Goal: Task Accomplishment & Management: Use online tool/utility

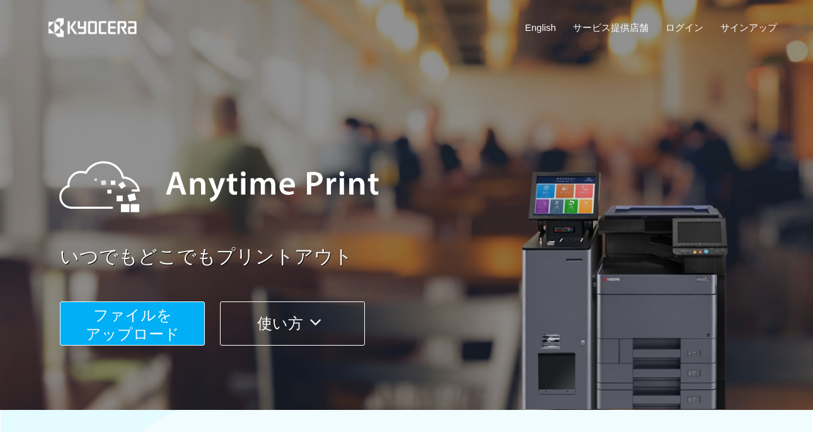
click at [122, 317] on span "ファイルを ​​アップロード" at bounding box center [133, 324] width 94 height 36
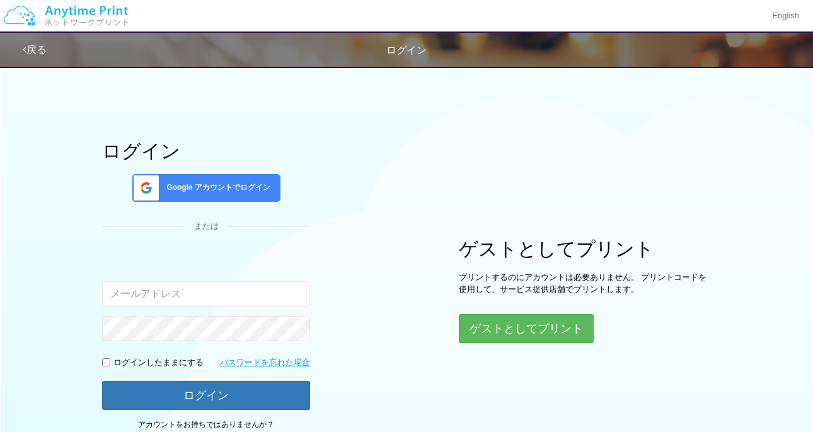
click at [223, 190] on span "Google アカウントでログイン" at bounding box center [215, 187] width 109 height 11
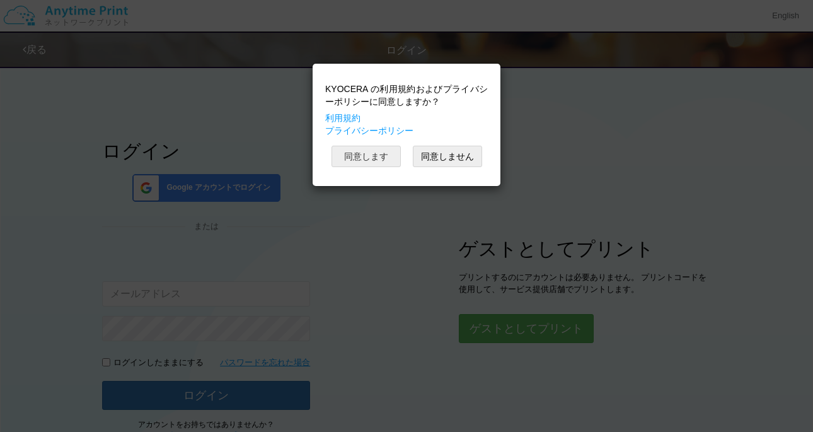
click at [378, 161] on button "同意します" at bounding box center [366, 156] width 69 height 21
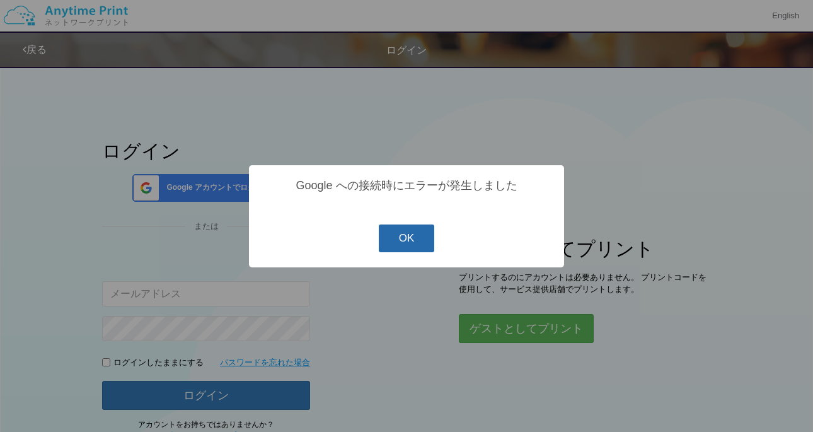
click at [409, 238] on button "OK" at bounding box center [407, 238] width 56 height 28
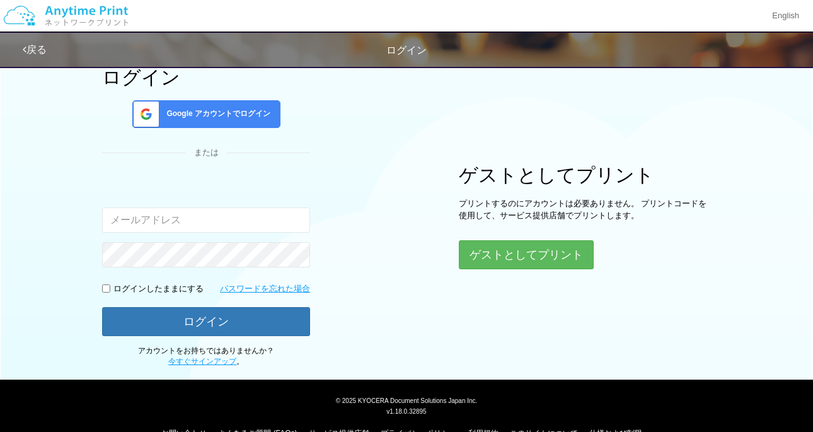
scroll to position [76, 0]
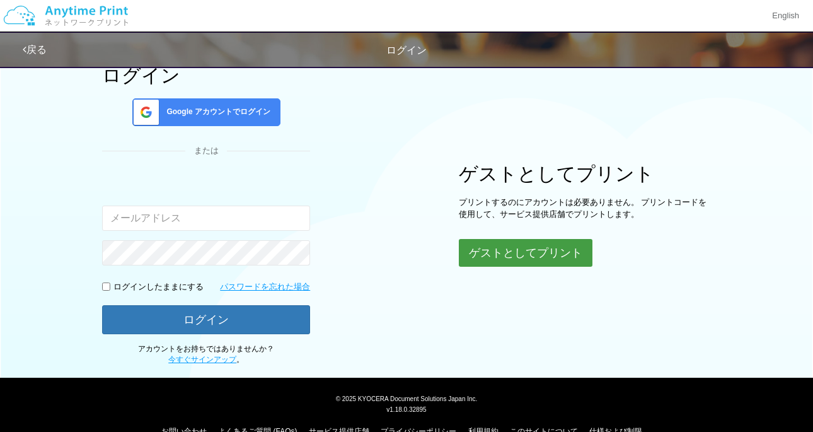
click at [504, 252] on button "ゲストとしてプリント" at bounding box center [526, 253] width 134 height 28
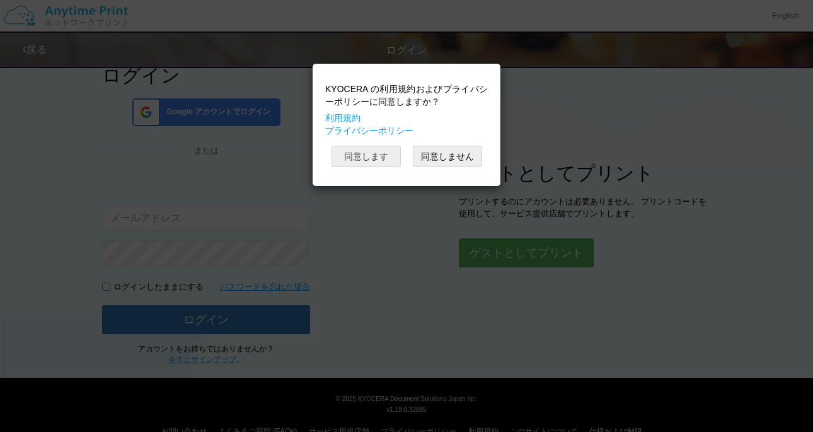
click at [366, 159] on button "同意します" at bounding box center [366, 156] width 69 height 21
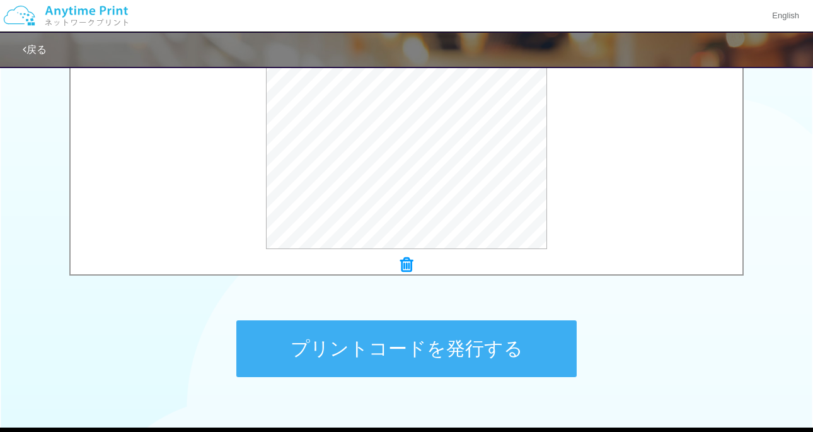
scroll to position [464, 0]
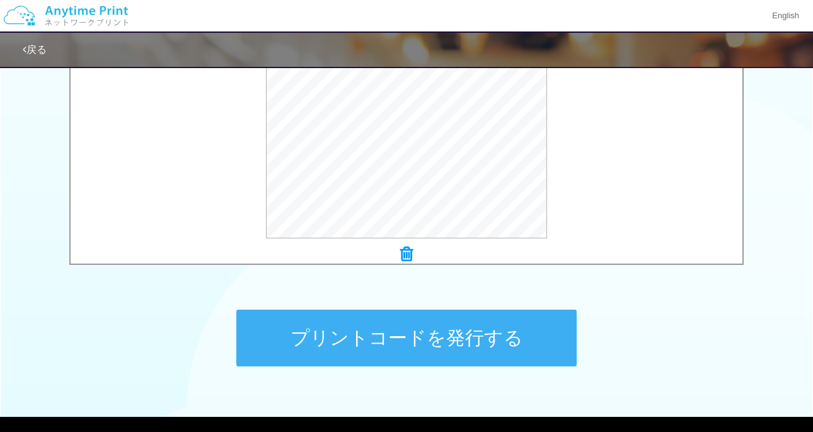
click at [431, 350] on button "プリントコードを発行する" at bounding box center [406, 338] width 341 height 57
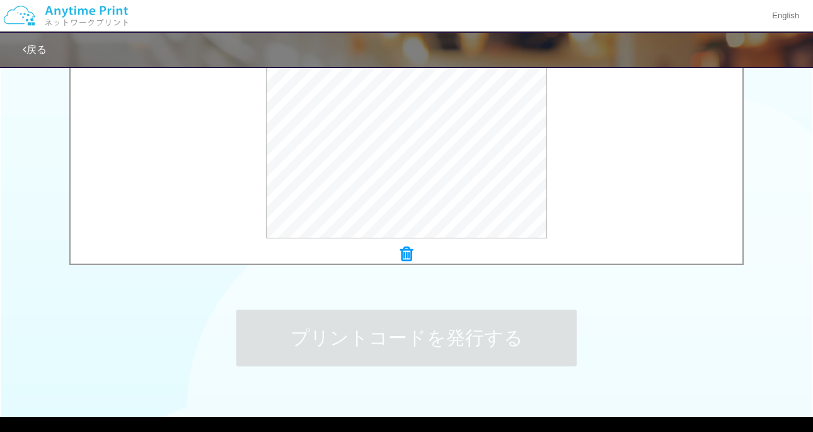
scroll to position [0, 0]
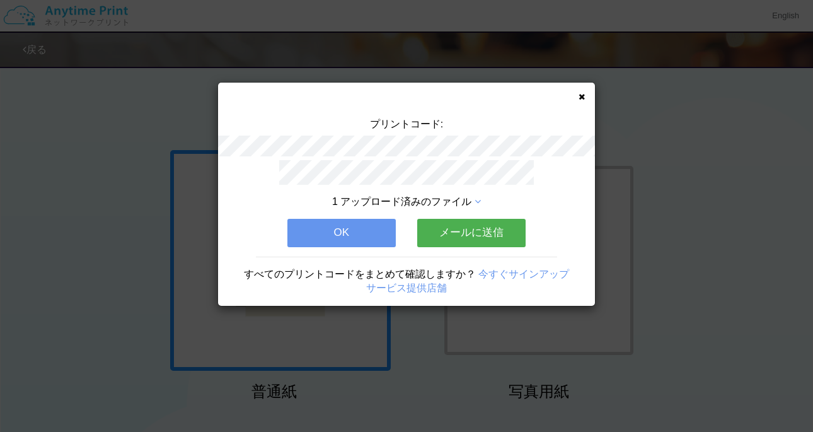
click at [450, 232] on button "メールに送信" at bounding box center [471, 233] width 108 height 28
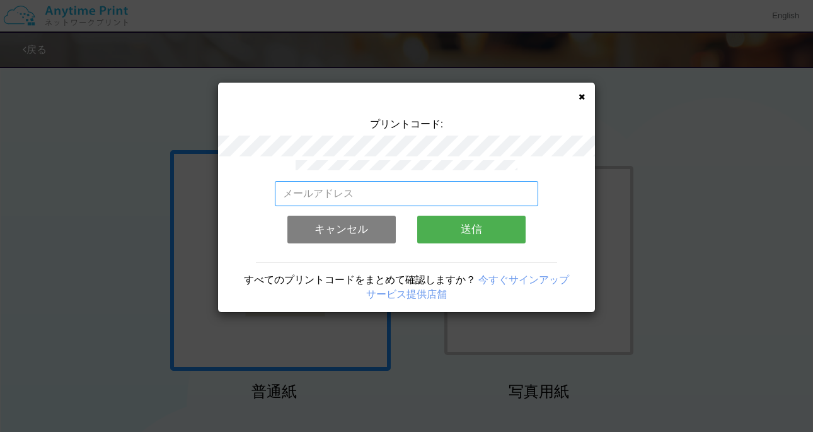
click at [344, 192] on input "email" at bounding box center [407, 193] width 264 height 25
click at [458, 189] on input "yuuki.tennis.august@gmail.com" at bounding box center [407, 193] width 264 height 25
type input "yuuki.tennis.august@gmail.com"
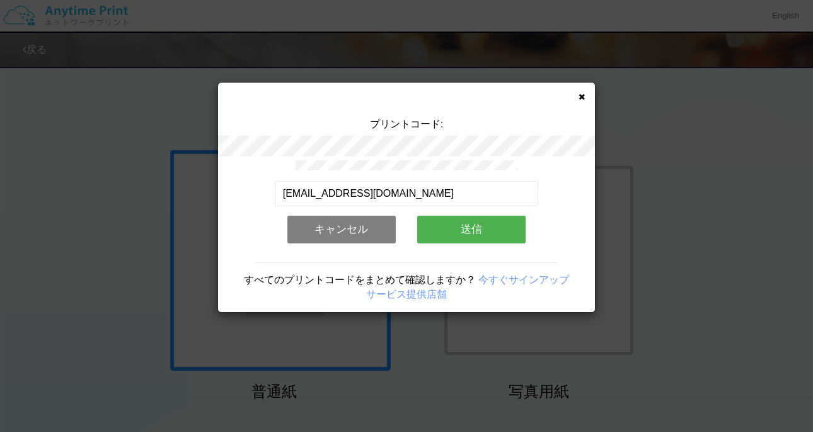
click at [512, 231] on button "送信" at bounding box center [471, 230] width 108 height 28
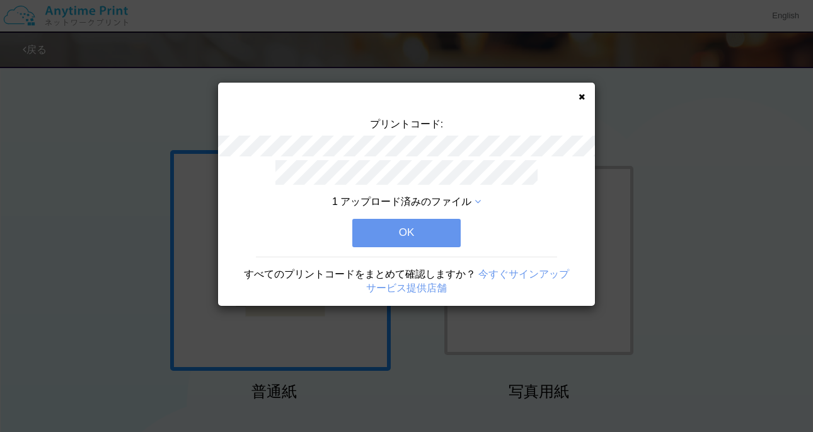
click at [418, 227] on button "OK" at bounding box center [406, 233] width 108 height 28
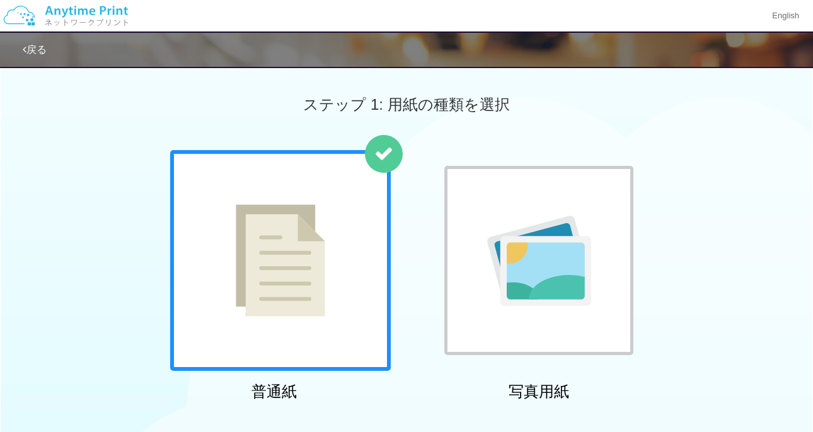
click at [70, 12] on img at bounding box center [66, 16] width 134 height 44
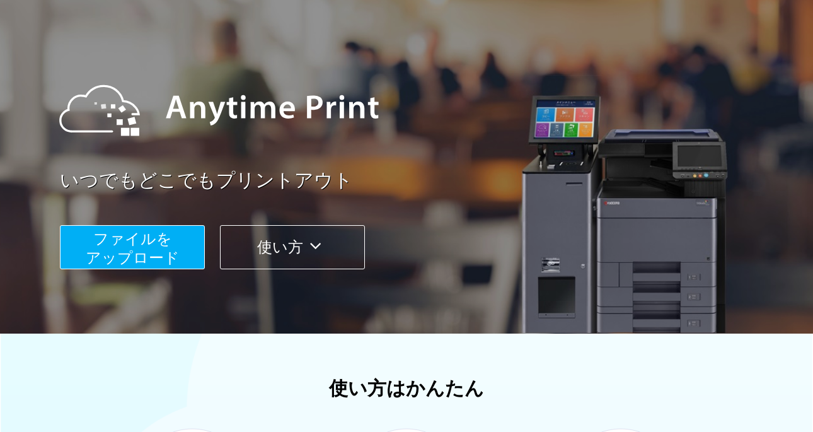
scroll to position [81, 0]
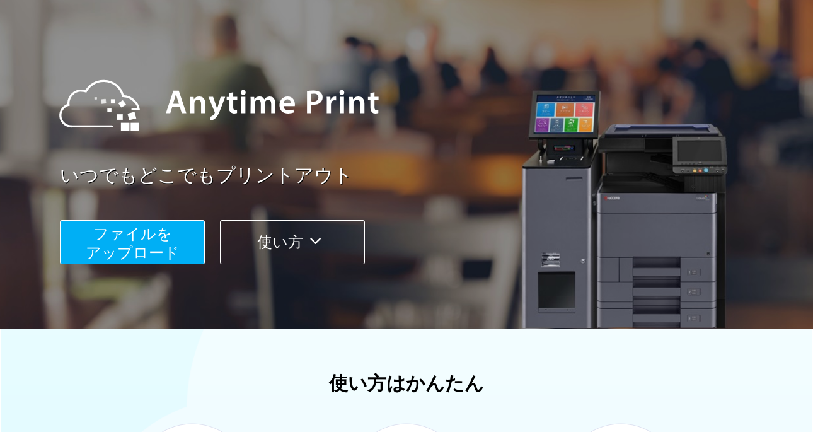
click at [180, 246] on button "ファイルを ​​アップロード" at bounding box center [132, 242] width 145 height 44
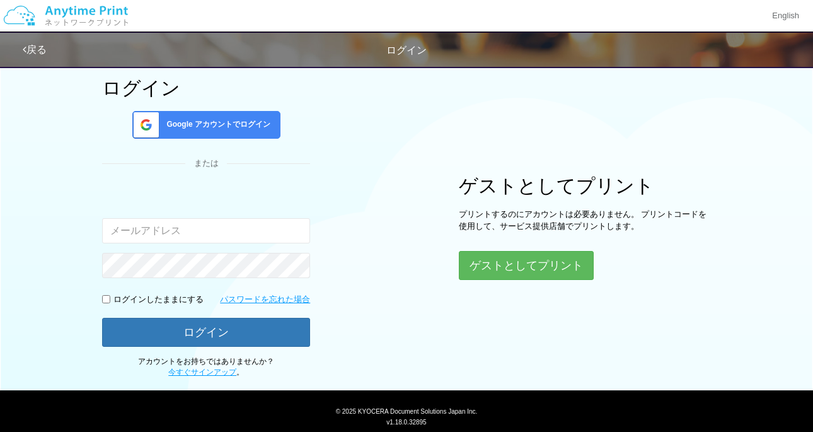
scroll to position [100, 0]
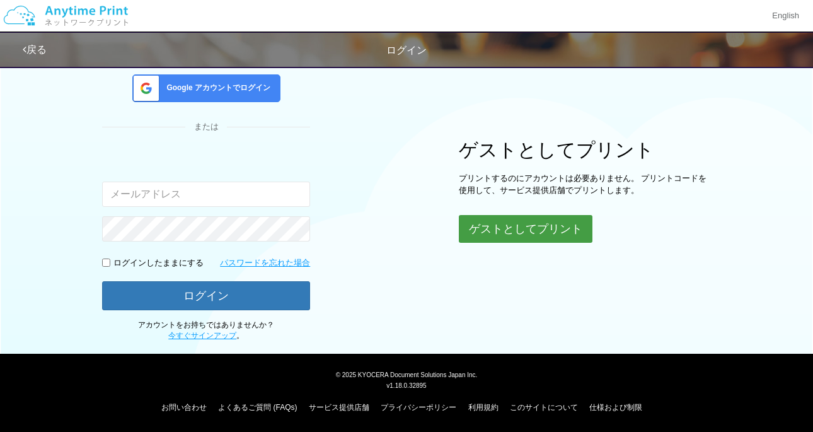
click at [549, 224] on button "ゲストとしてプリント" at bounding box center [526, 229] width 134 height 28
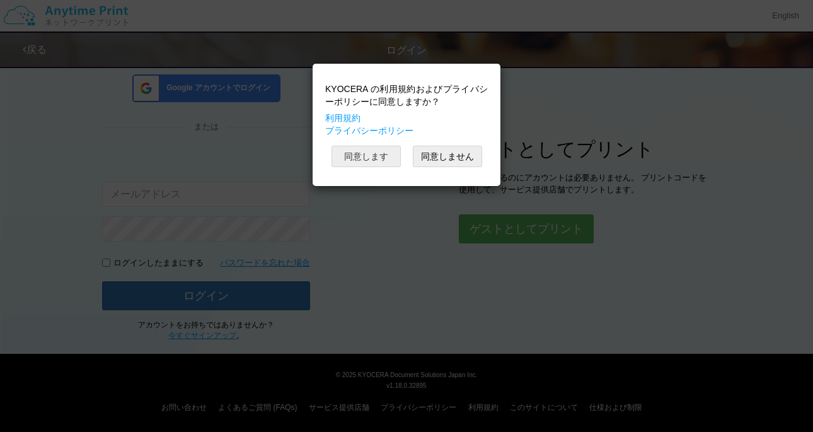
click at [365, 153] on button "同意します" at bounding box center [366, 156] width 69 height 21
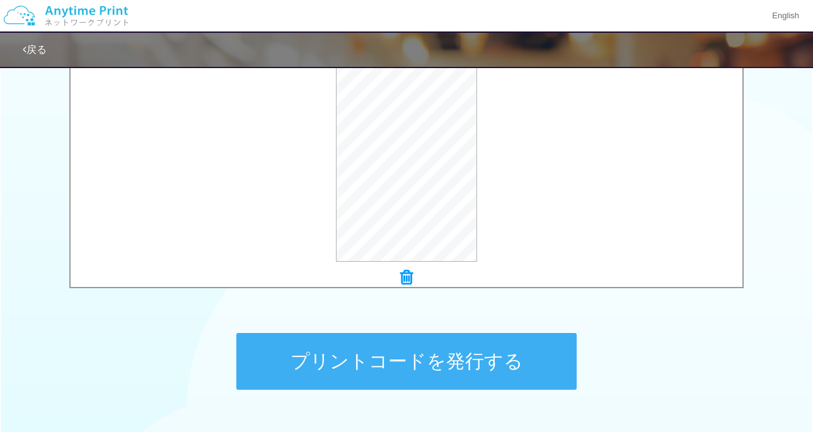
scroll to position [452, 0]
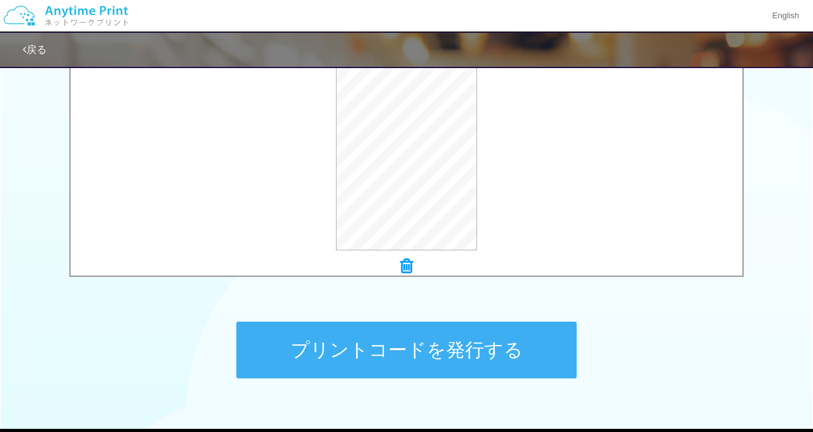
click at [422, 354] on button "プリントコードを発行する" at bounding box center [406, 350] width 341 height 57
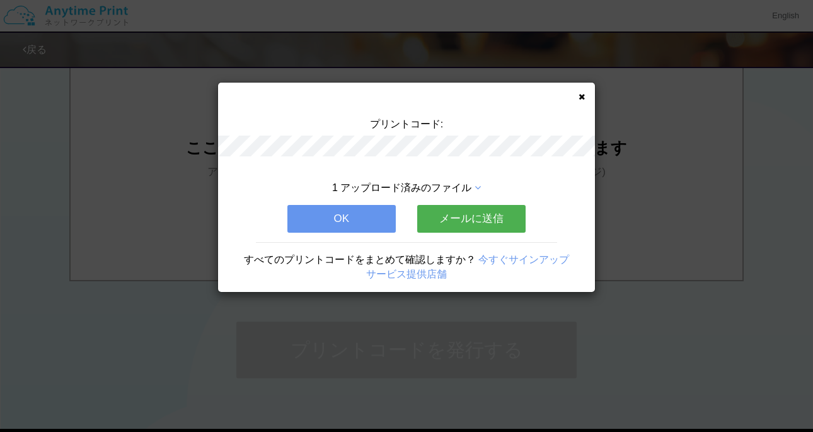
scroll to position [0, 0]
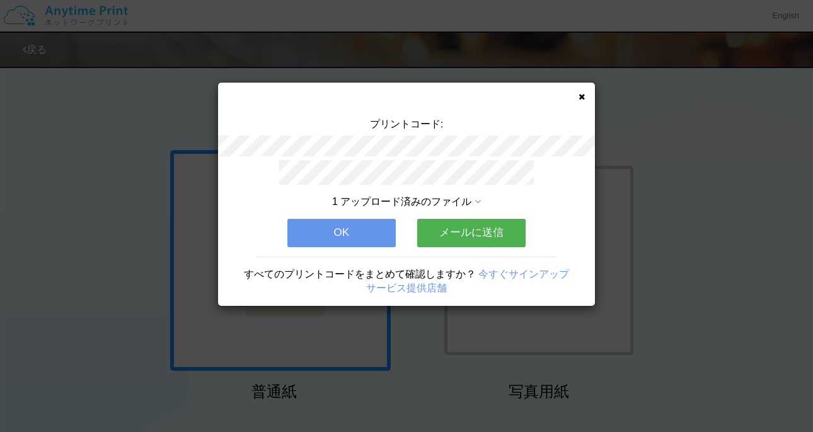
click at [463, 238] on button "メールに送信" at bounding box center [471, 233] width 108 height 28
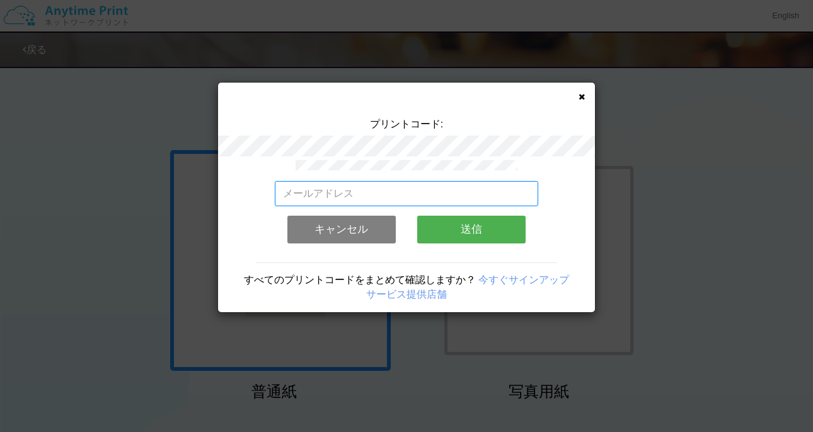
click at [340, 197] on input "email" at bounding box center [407, 193] width 264 height 25
click at [462, 194] on input "yuuki.tennis.august@gmail.com" at bounding box center [407, 193] width 264 height 25
type input "yuuki.tennis.august@gmail.com"
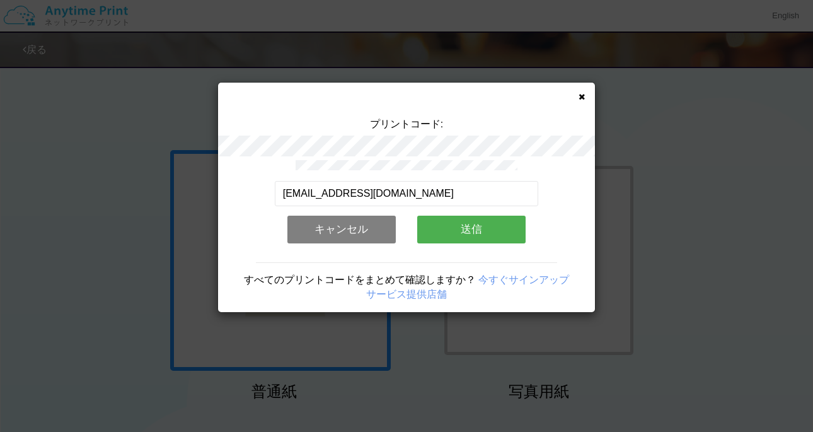
click at [513, 228] on button "送信" at bounding box center [471, 230] width 108 height 28
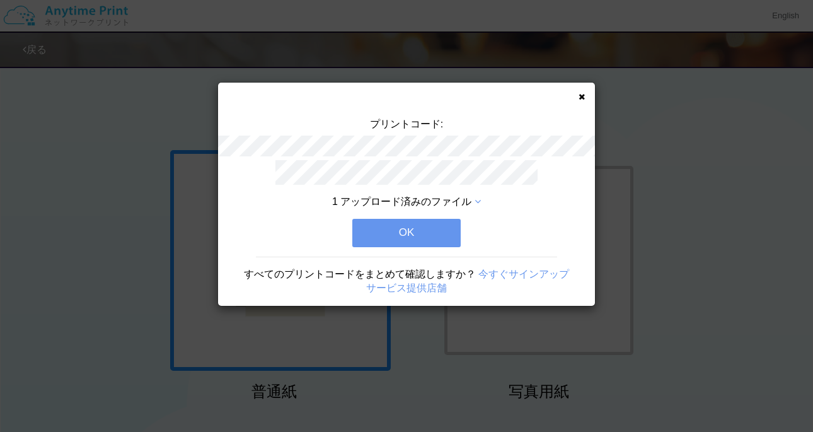
click at [421, 227] on button "OK" at bounding box center [406, 233] width 108 height 28
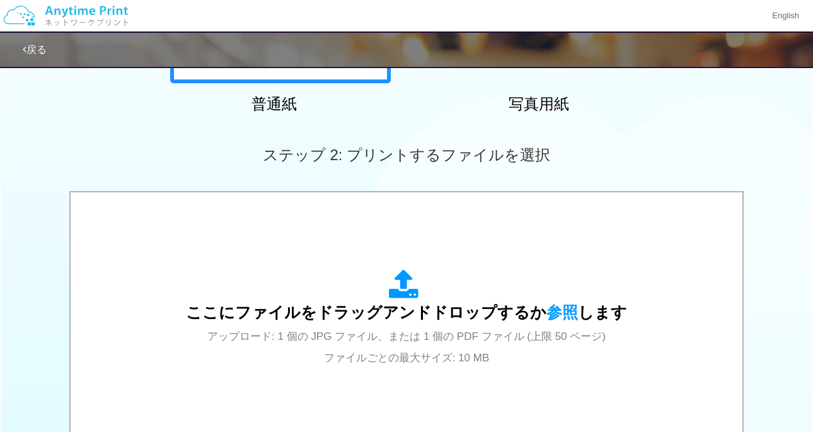
scroll to position [316, 0]
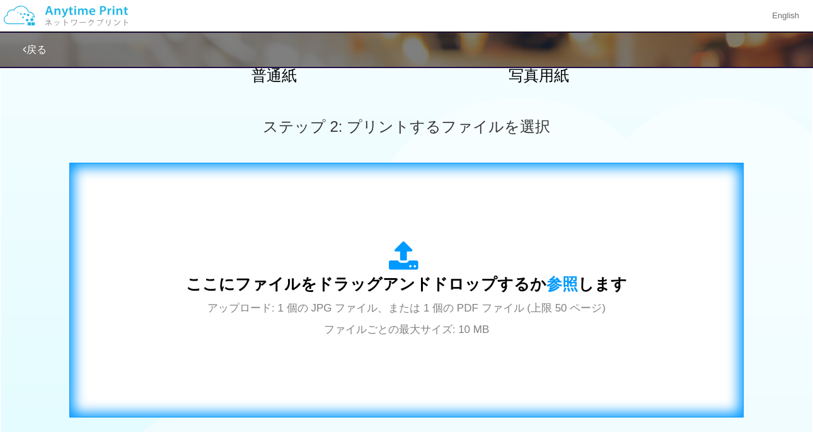
click at [436, 269] on div "ここにファイルをドラッグアンドドロップするか 参照 します アップロード: 1 個の JPG ファイル、または 1 個の PDF ファイル (上限 50 ペー…" at bounding box center [406, 290] width 441 height 98
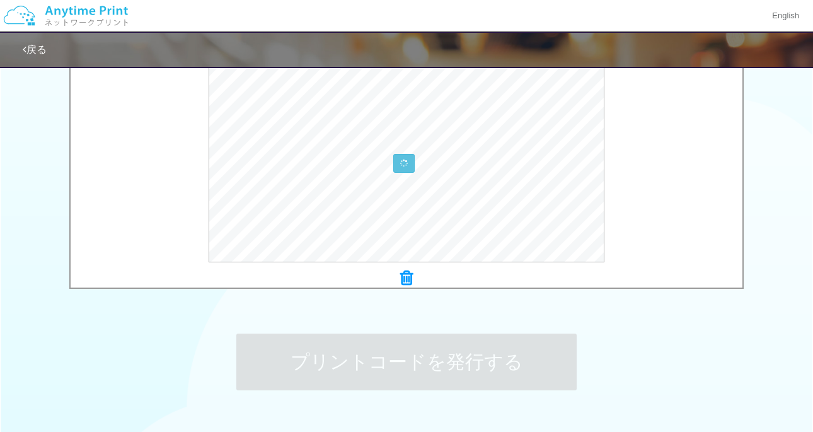
scroll to position [442, 0]
click at [409, 277] on icon at bounding box center [406, 276] width 13 height 16
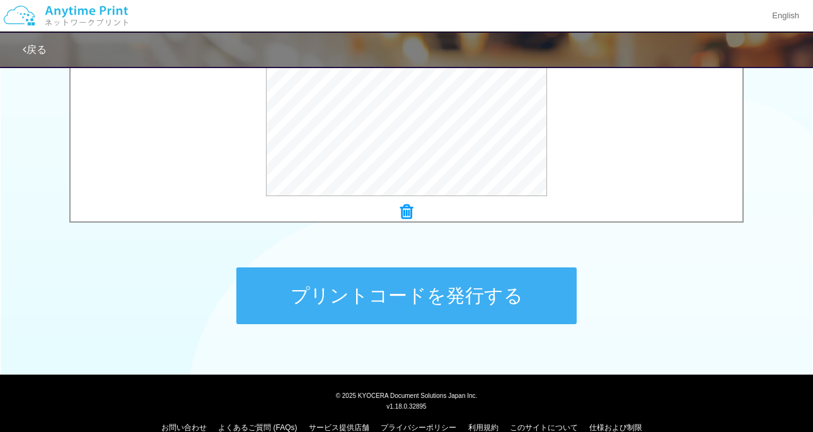
scroll to position [515, 0]
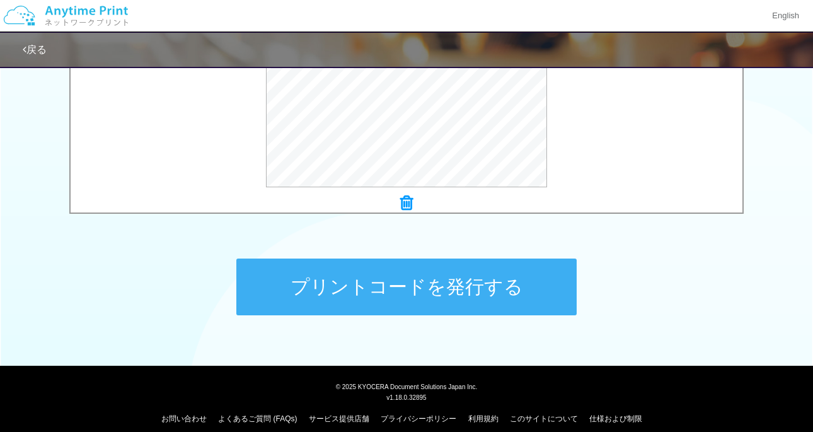
click at [400, 296] on button "プリントコードを発行する" at bounding box center [406, 287] width 341 height 57
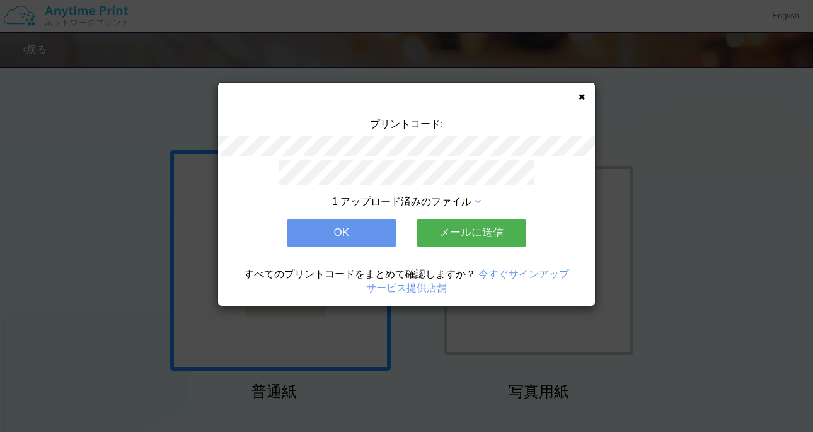
click at [450, 235] on button "メールに送信" at bounding box center [471, 233] width 108 height 28
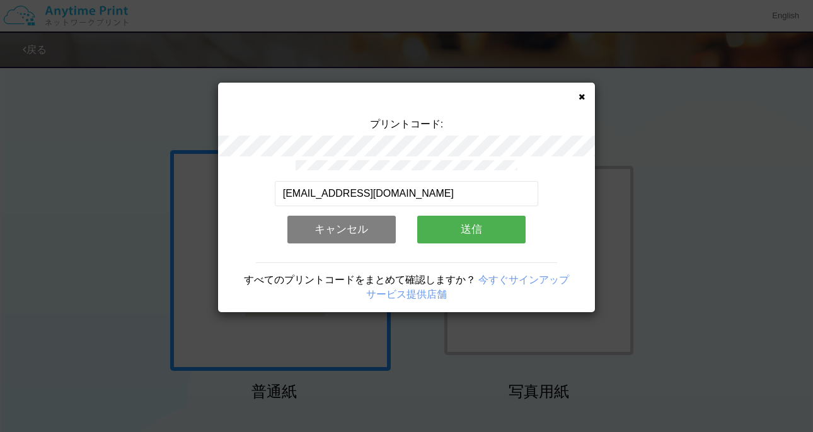
click at [454, 226] on button "送信" at bounding box center [471, 230] width 108 height 28
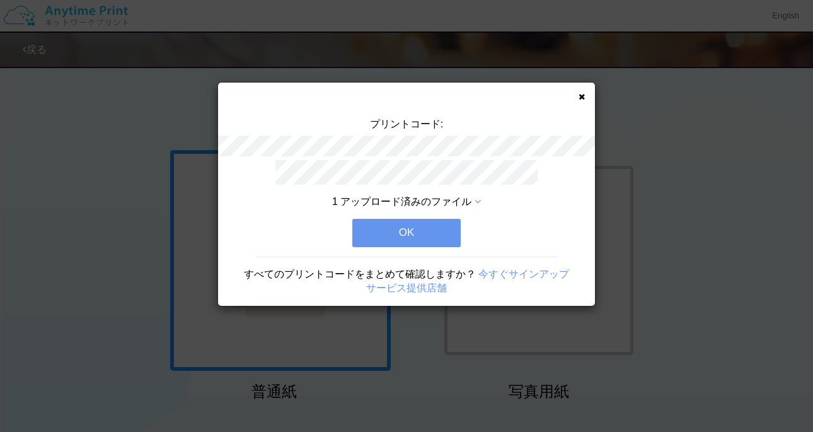
click at [431, 228] on button "OK" at bounding box center [406, 233] width 108 height 28
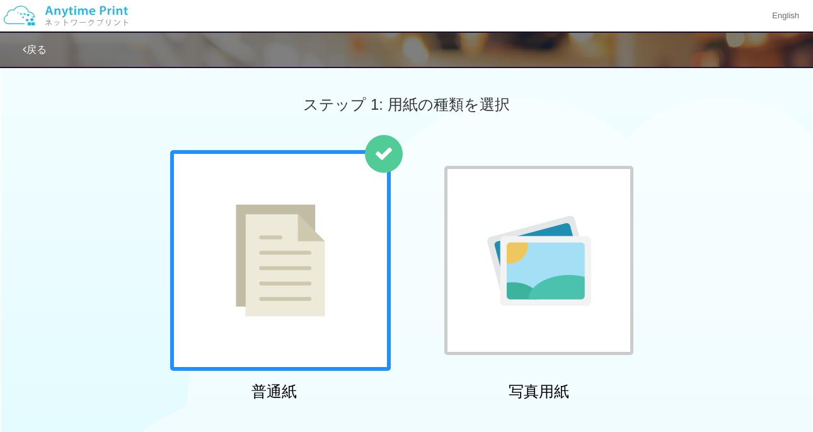
click at [47, 54] on link "戻る" at bounding box center [35, 49] width 24 height 11
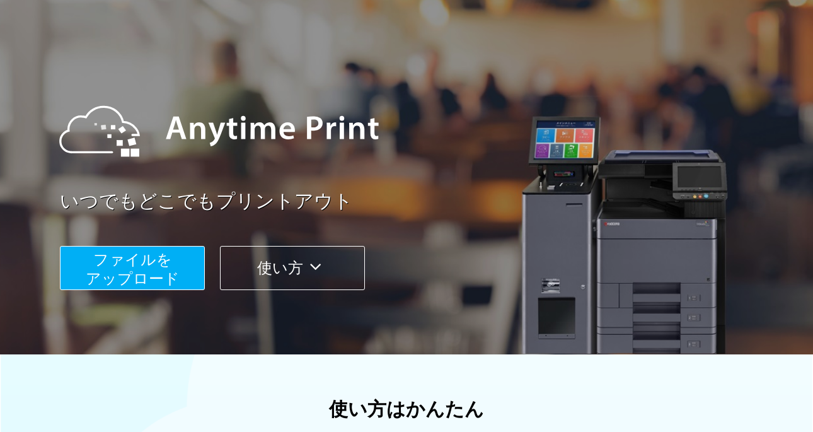
scroll to position [84, 0]
